Goal: Information Seeking & Learning: Learn about a topic

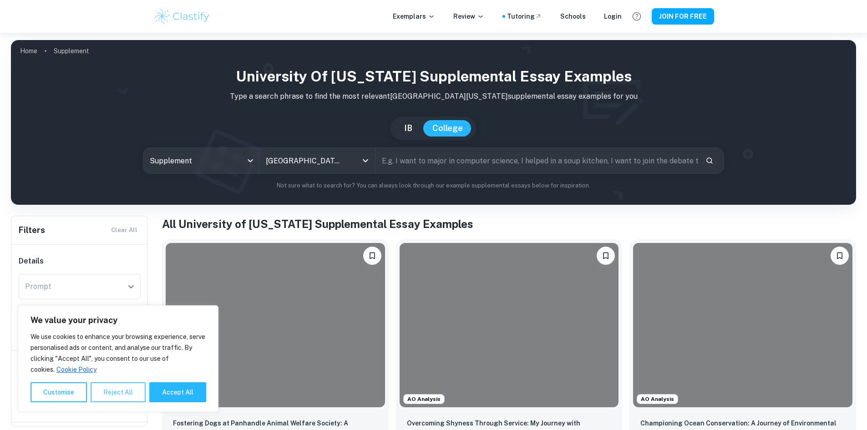
click at [108, 387] on button "Reject All" at bounding box center [118, 392] width 55 height 20
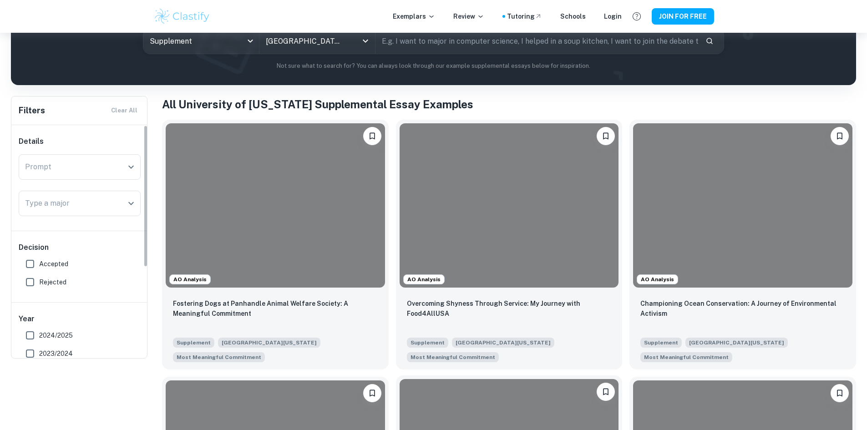
scroll to position [137, 0]
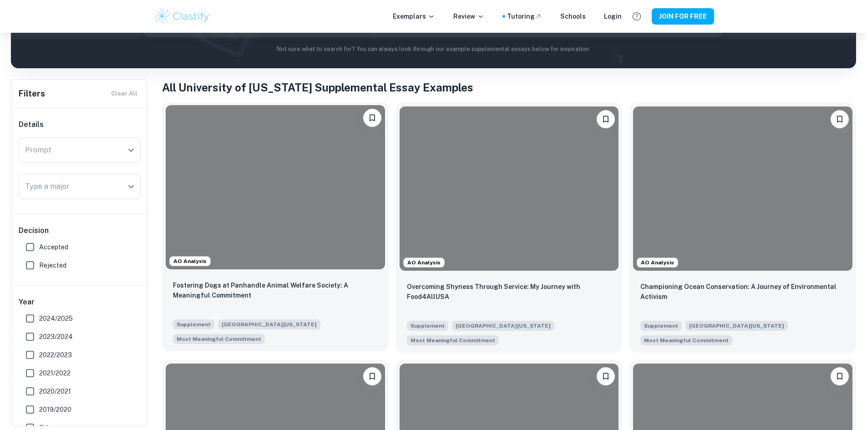
click at [241, 164] on div at bounding box center [275, 187] width 219 height 164
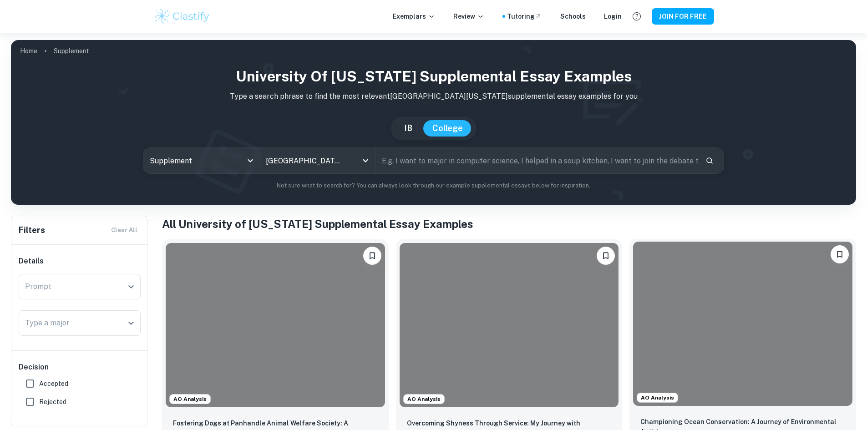
scroll to position [182, 0]
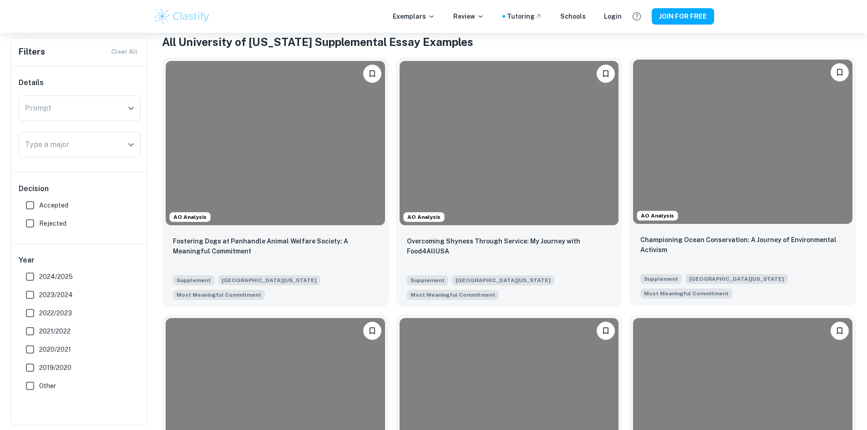
click at [629, 228] on div "Championing Ocean Conservation: A Journey of Environmental Activism Supplement …" at bounding box center [742, 267] width 227 height 78
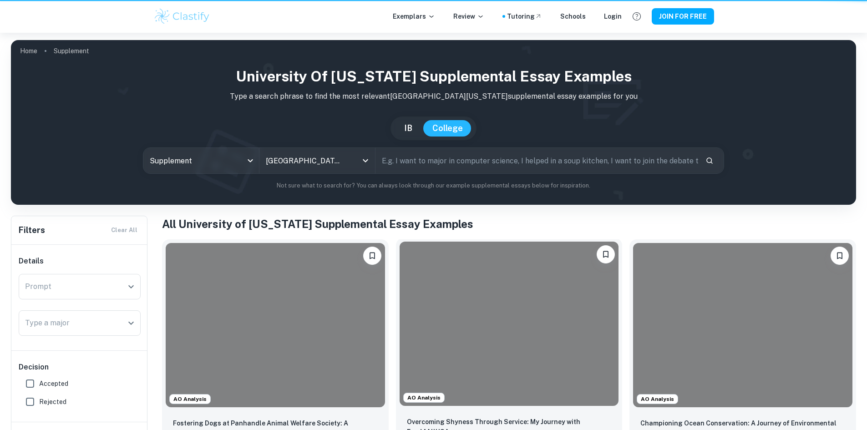
scroll to position [182, 0]
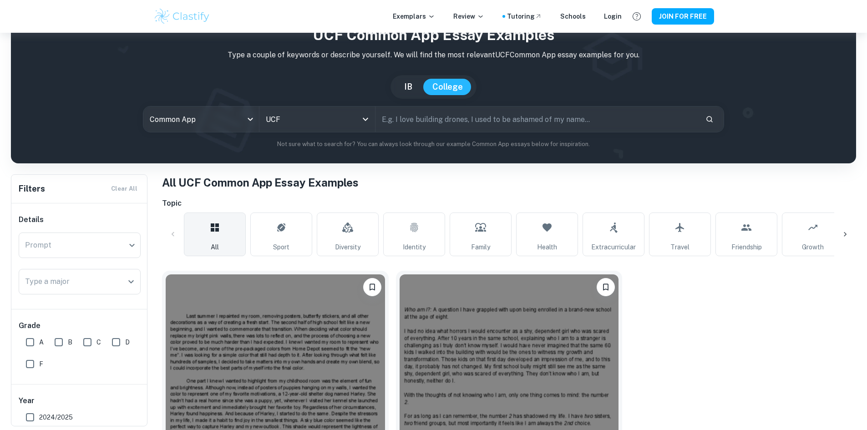
scroll to position [90, 0]
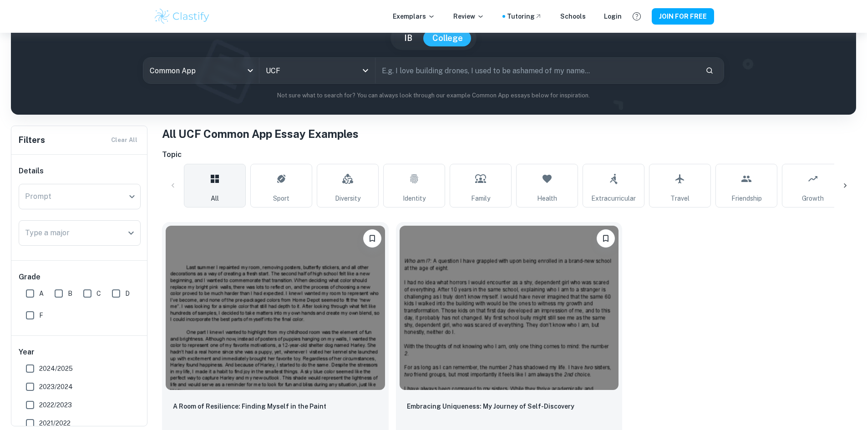
click at [271, 1] on div "Exemplars Review Tutoring Schools Login JOIN FOR FREE" at bounding box center [433, 16] width 867 height 33
